Goal: Check status: Check status

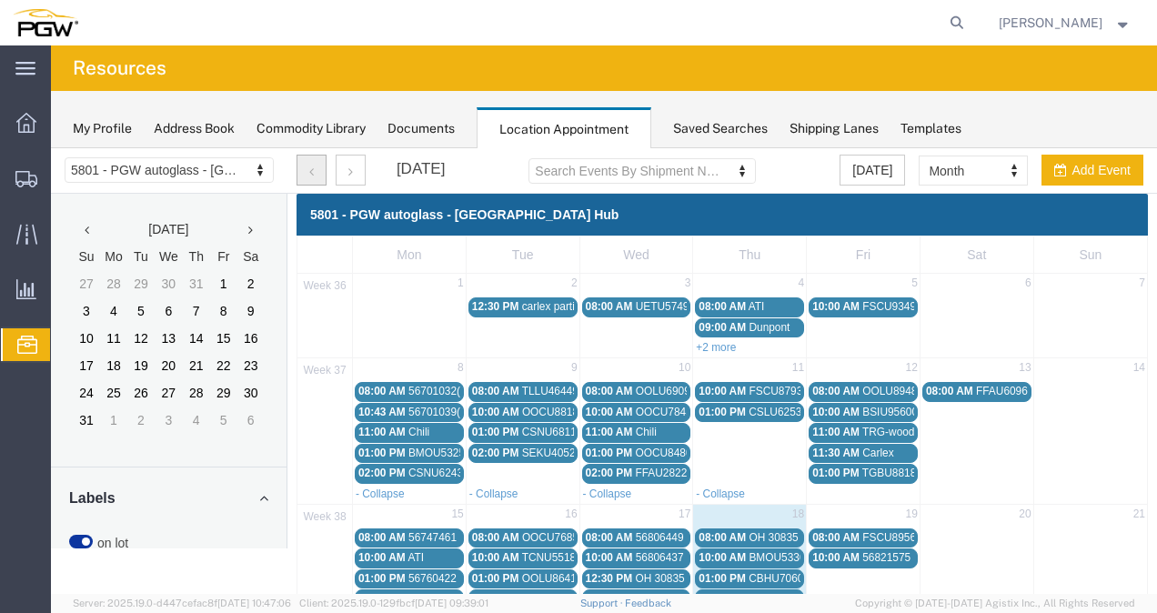
click at [320, 171] on button "button" at bounding box center [311, 170] width 30 height 31
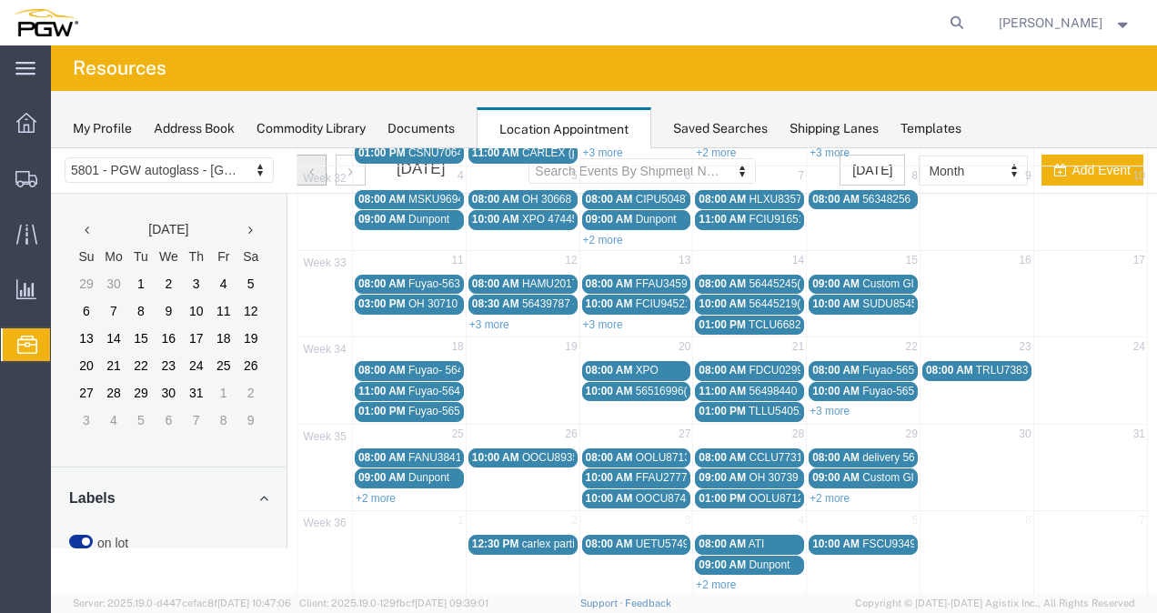
scroll to position [203, 0]
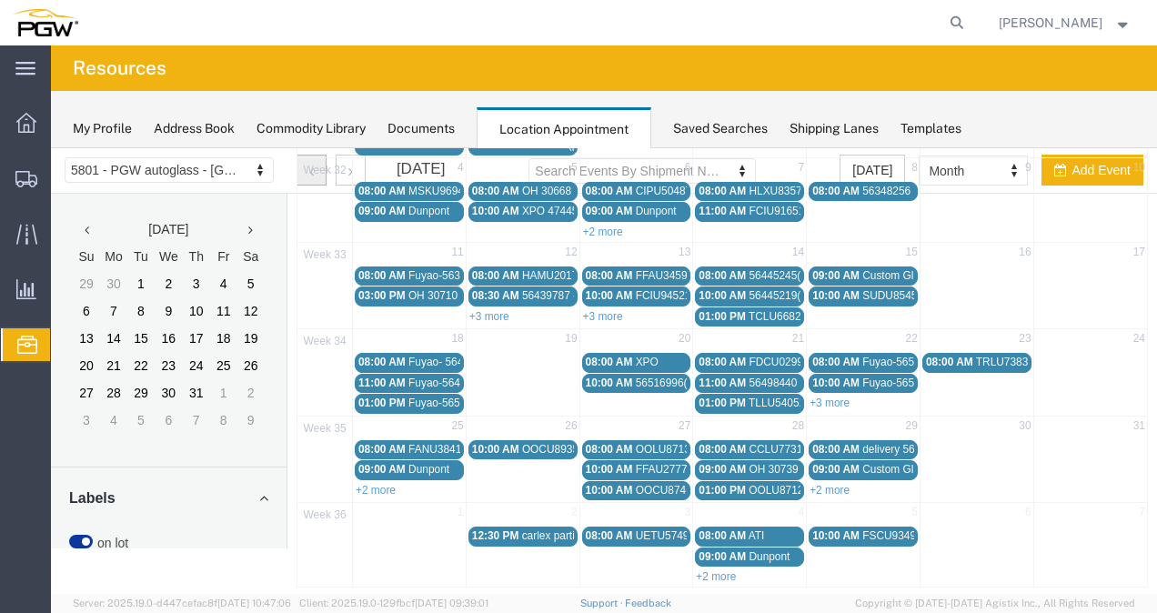
click at [731, 463] on span "09:00 AM" at bounding box center [721, 469] width 47 height 13
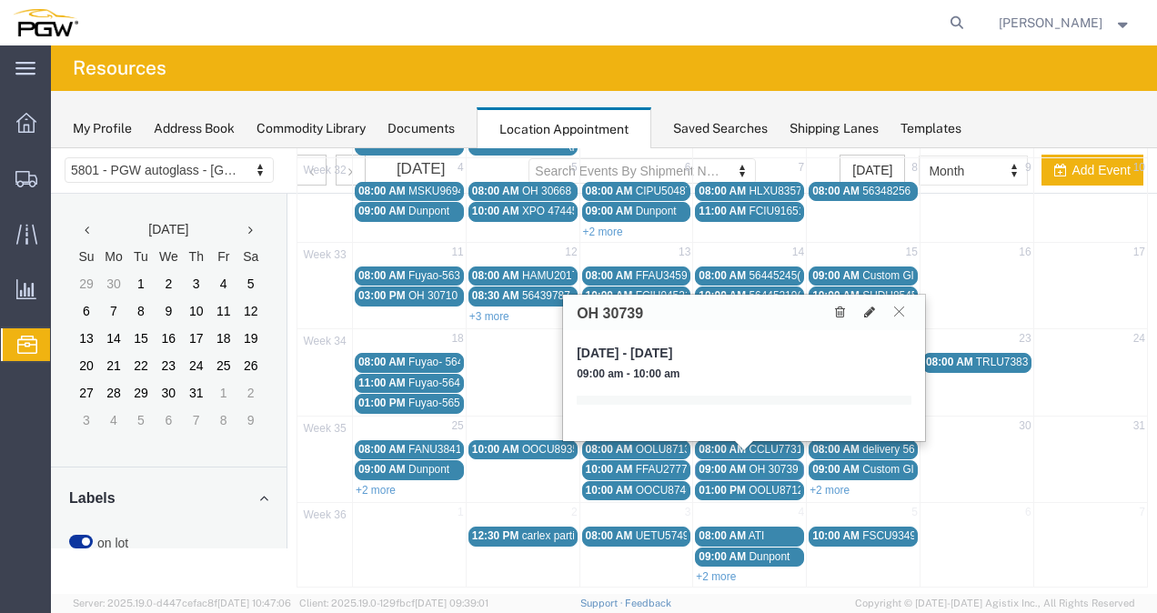
click at [901, 306] on icon at bounding box center [899, 311] width 10 height 11
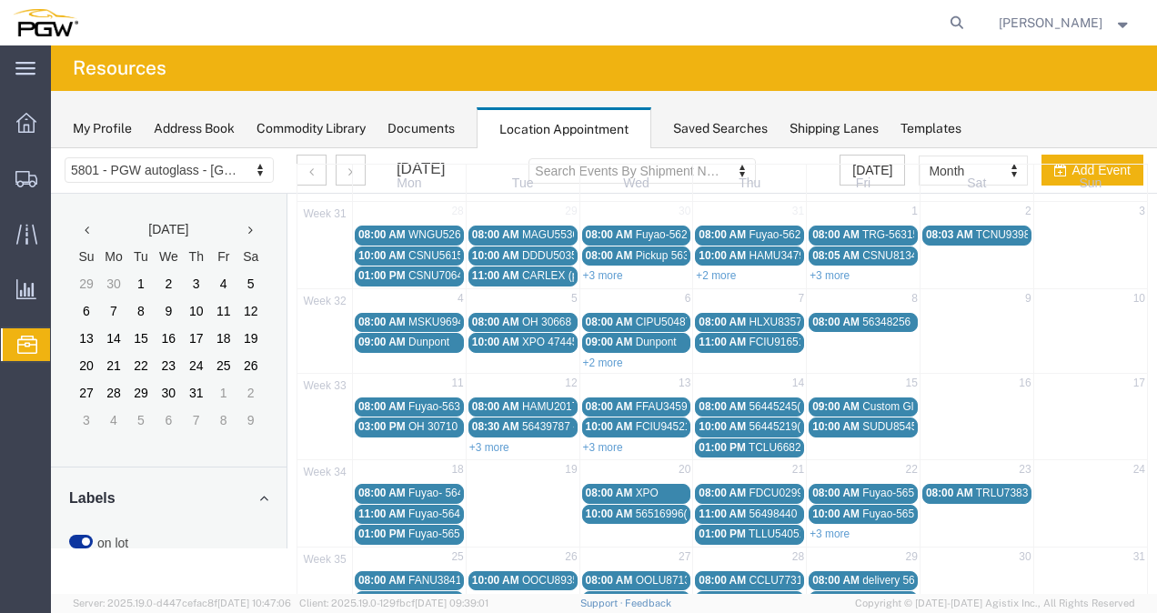
scroll to position [0, 0]
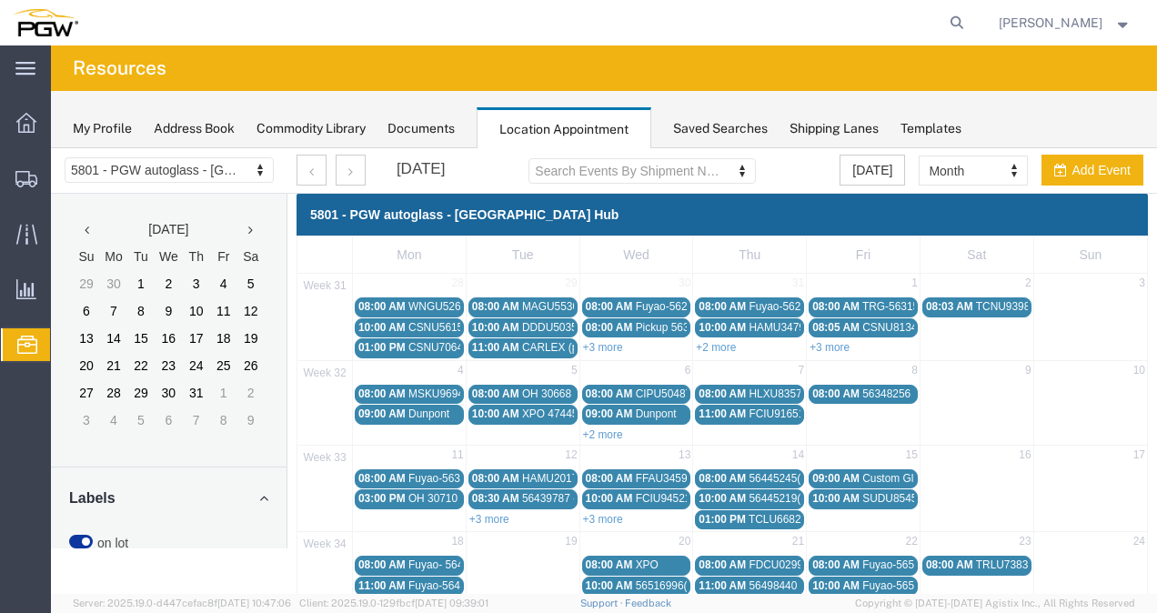
click at [829, 164] on div "[DATE] Search Events By Shipment Number Clear Filter [DATE] Month Month Week Da…" at bounding box center [720, 170] width 874 height 45
click at [859, 168] on button "[DATE]" at bounding box center [871, 170] width 65 height 31
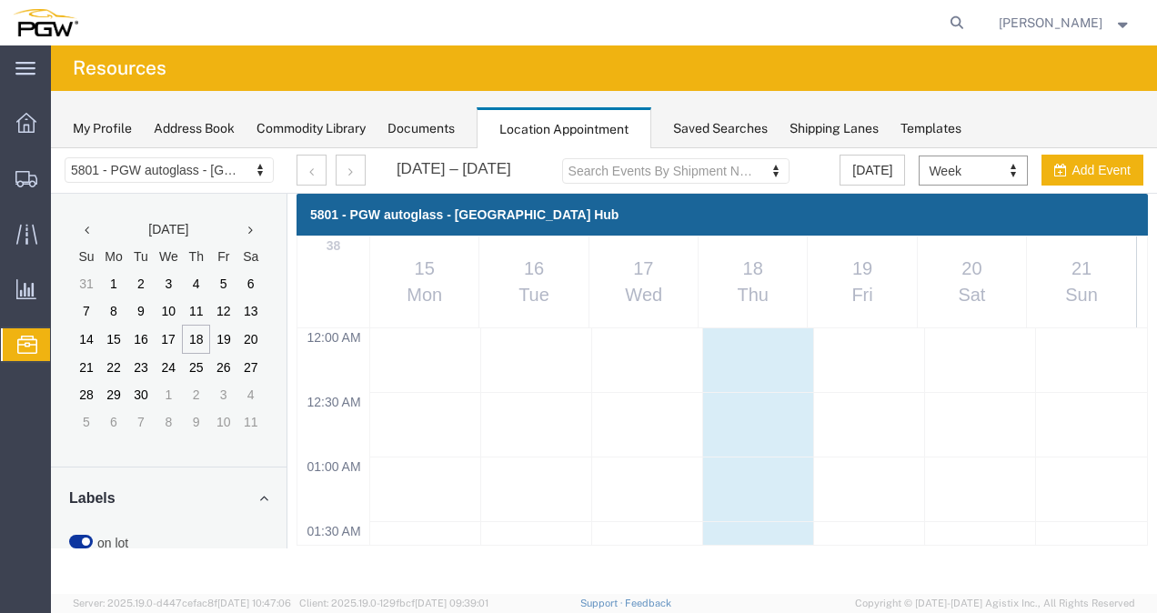
scroll to position [772, 0]
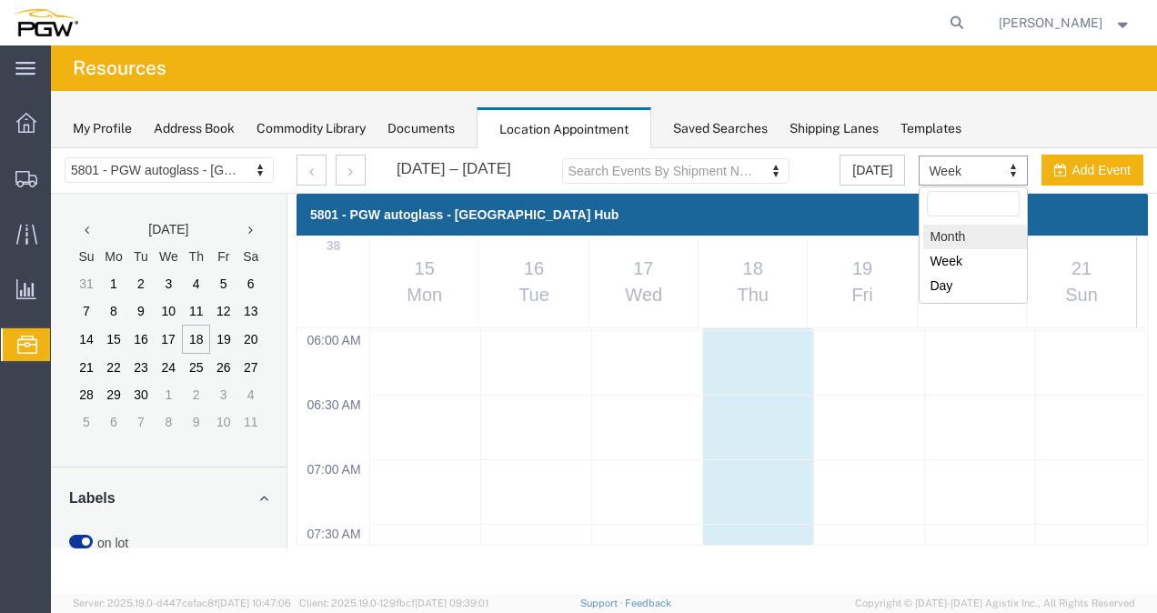
select select "month"
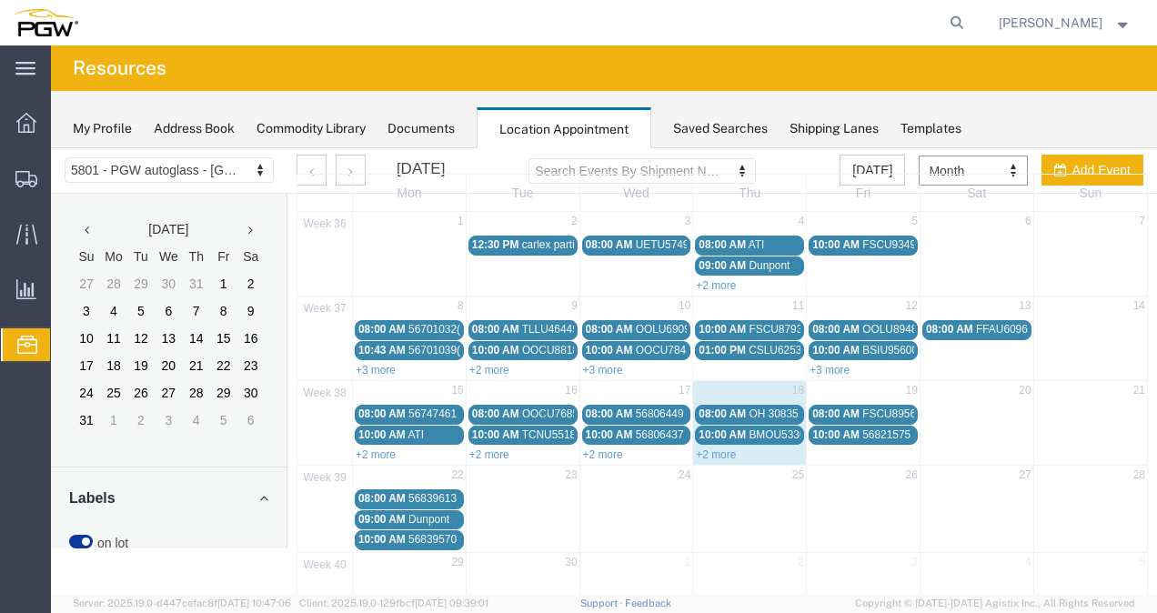
scroll to position [91, 0]
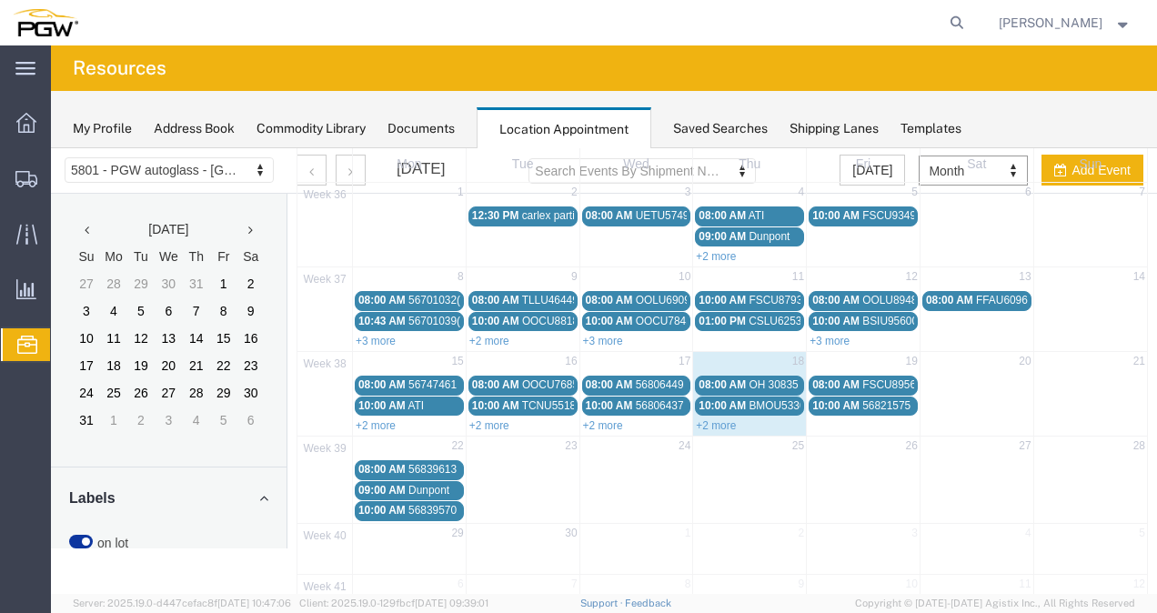
click at [721, 416] on div "+2 more" at bounding box center [749, 425] width 113 height 18
select select "1"
select select
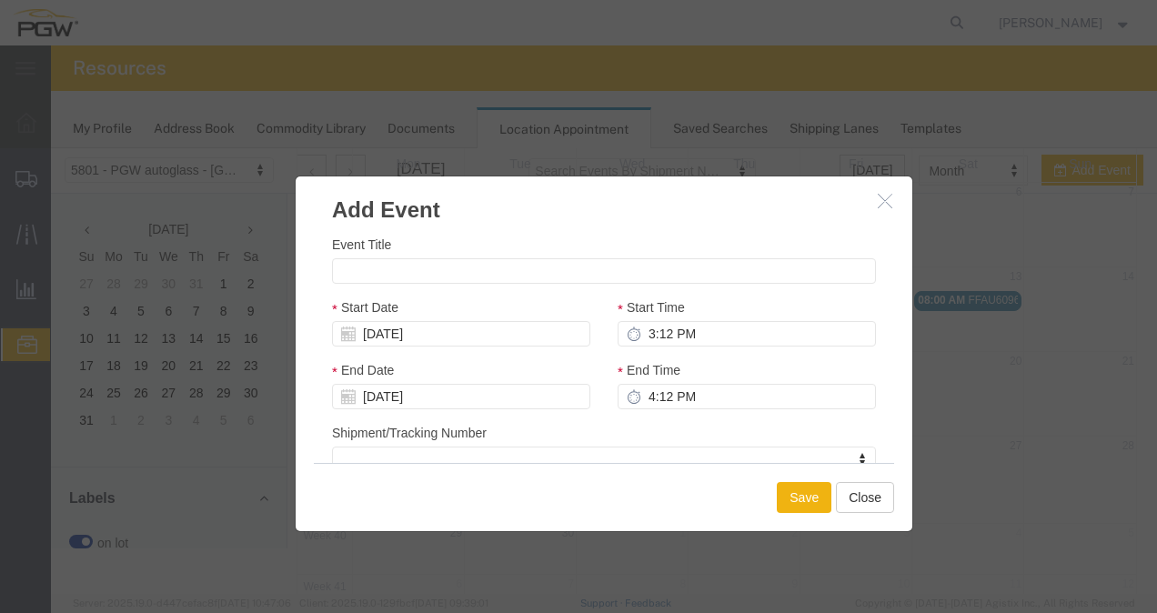
click at [880, 205] on icon "button" at bounding box center [885, 200] width 15 height 15
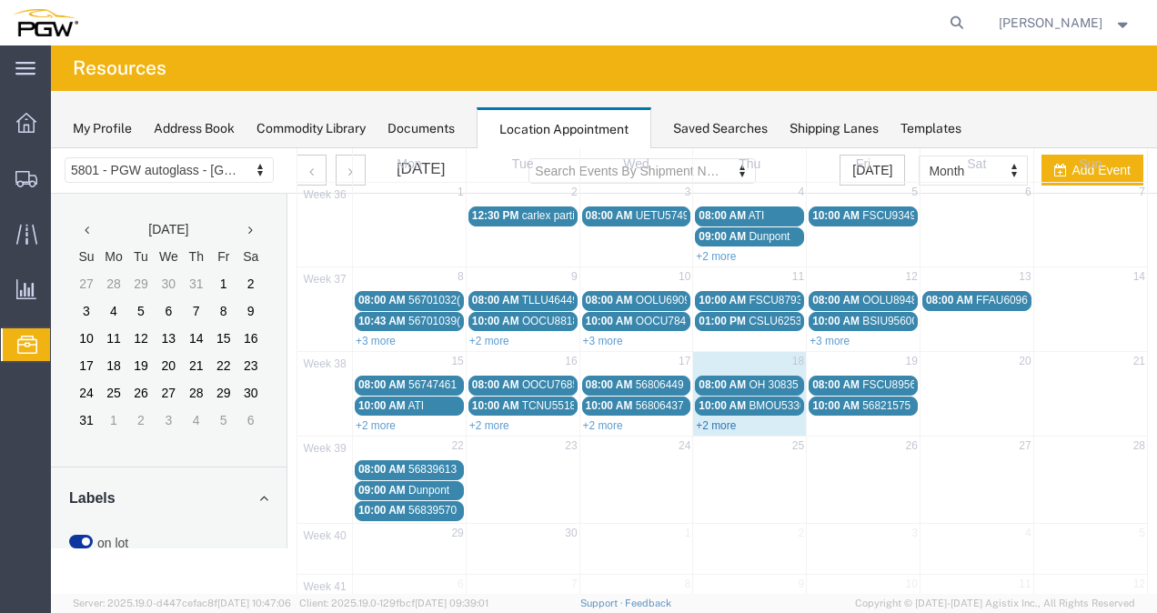
click at [724, 419] on link "+2 more" at bounding box center [716, 425] width 40 height 13
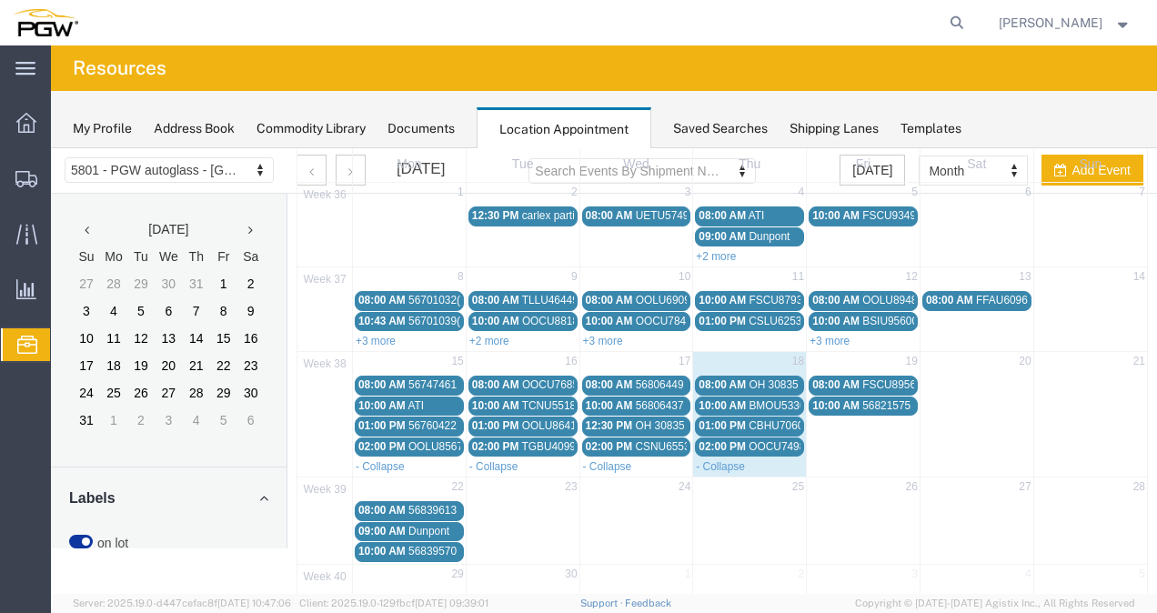
click at [749, 419] on span "CBHU706089" at bounding box center [782, 425] width 66 height 13
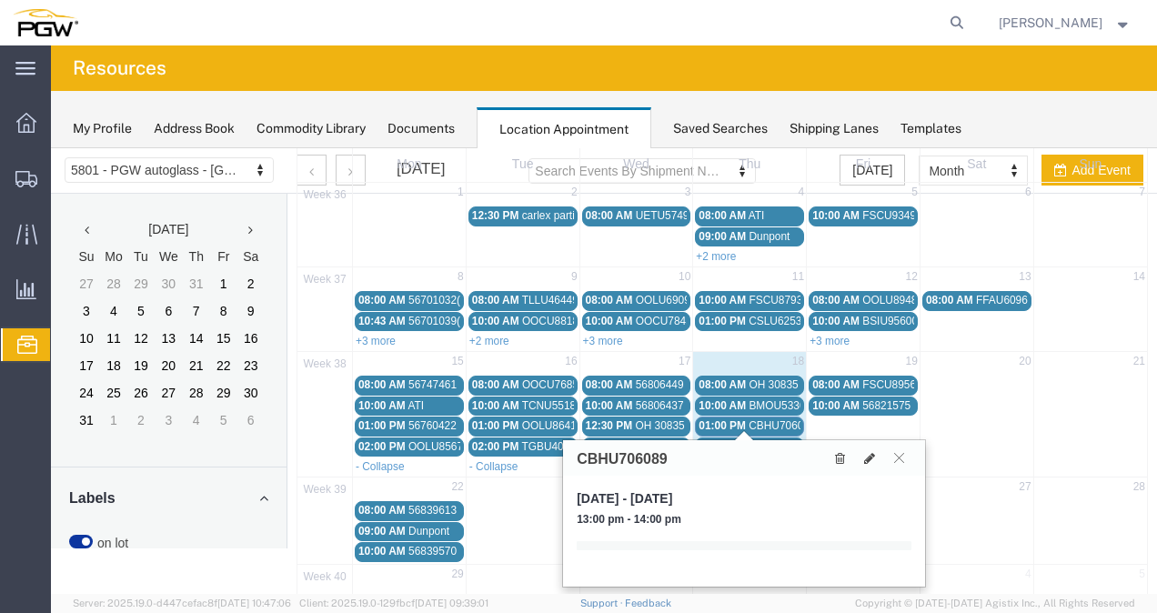
click at [604, 469] on div "CBHU706089" at bounding box center [744, 457] width 362 height 35
click at [626, 456] on h3 "CBHU706089" at bounding box center [622, 459] width 91 height 16
copy h3 "CBHU706089"
